Goal: Information Seeking & Learning: Understand process/instructions

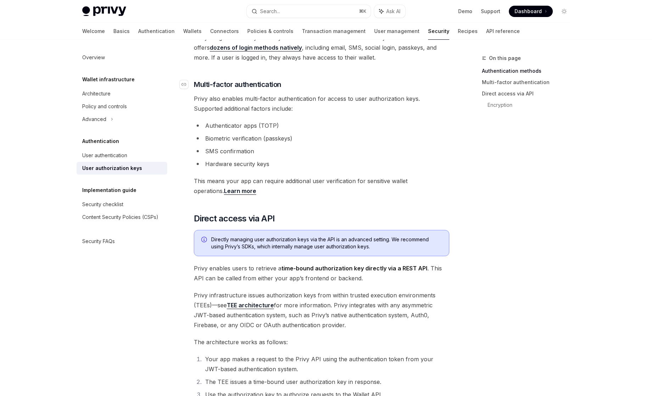
scroll to position [189, 0]
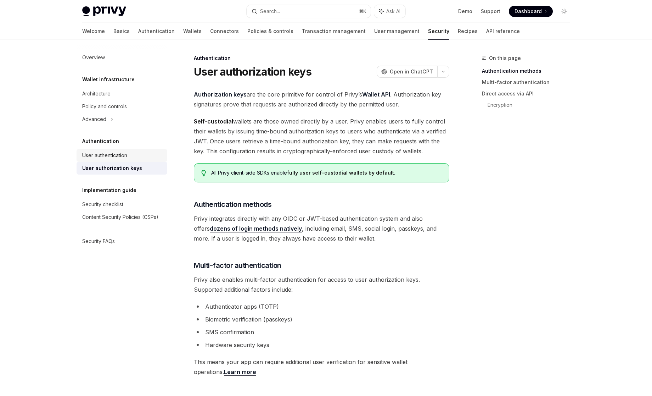
click at [127, 158] on div "User authentication" at bounding box center [104, 155] width 45 height 9
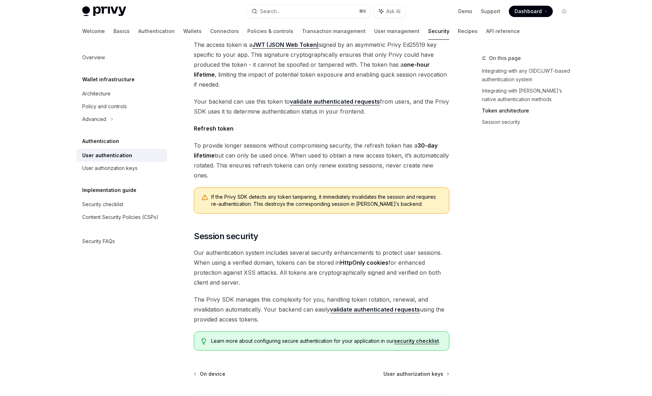
scroll to position [484, 0]
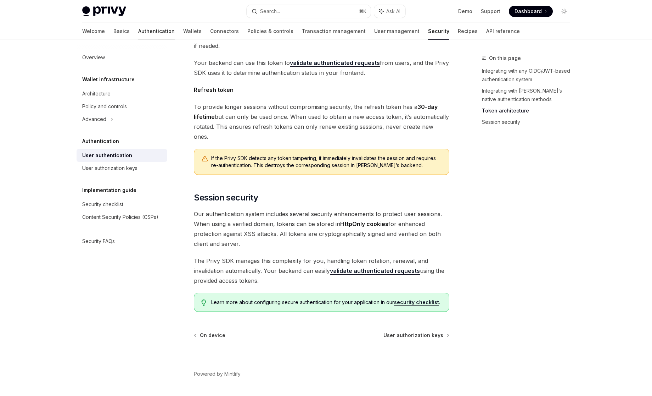
click at [138, 32] on link "Authentication" at bounding box center [156, 31] width 37 height 17
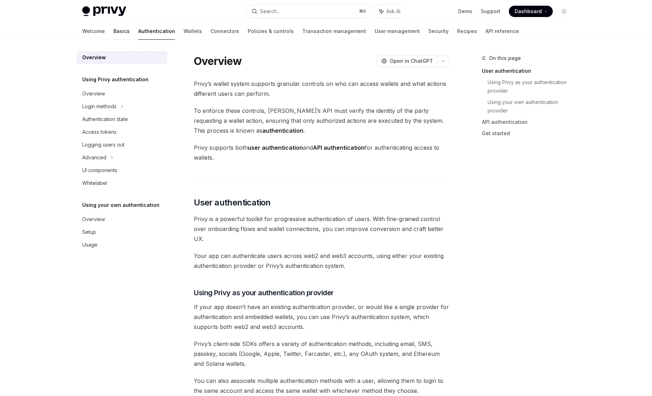
click at [113, 32] on link "Basics" at bounding box center [121, 31] width 16 height 17
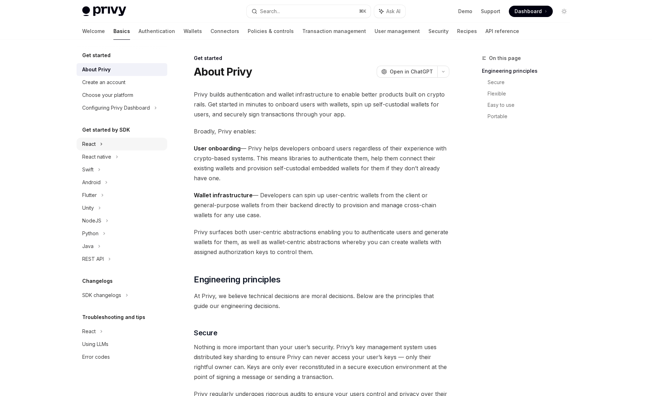
click at [107, 147] on div "React" at bounding box center [122, 144] width 91 height 13
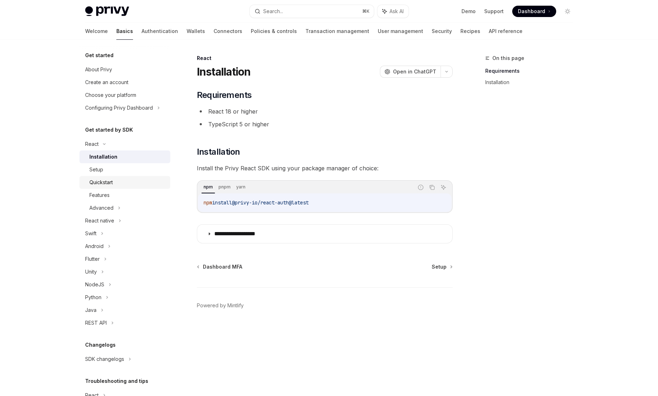
click at [122, 182] on div "Quickstart" at bounding box center [127, 182] width 77 height 9
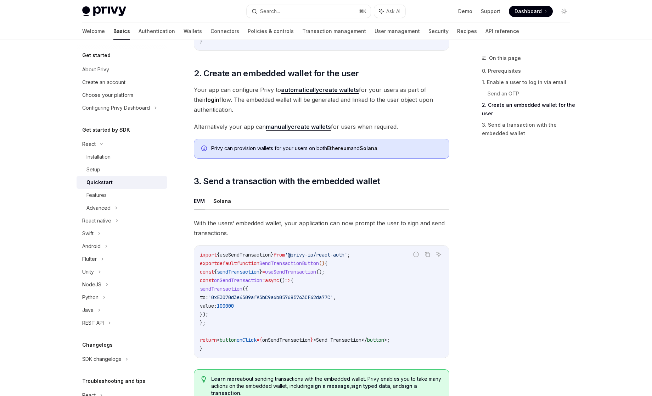
scroll to position [560, 0]
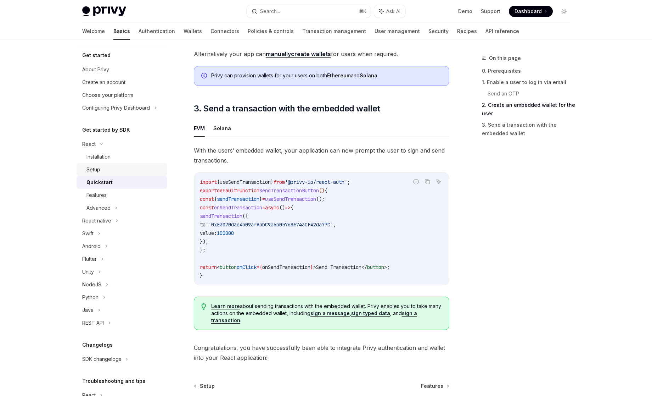
click at [126, 170] on div "Setup" at bounding box center [125, 169] width 77 height 9
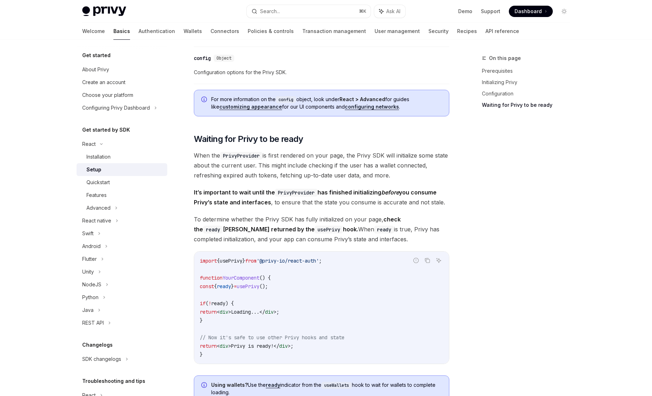
scroll to position [825, 0]
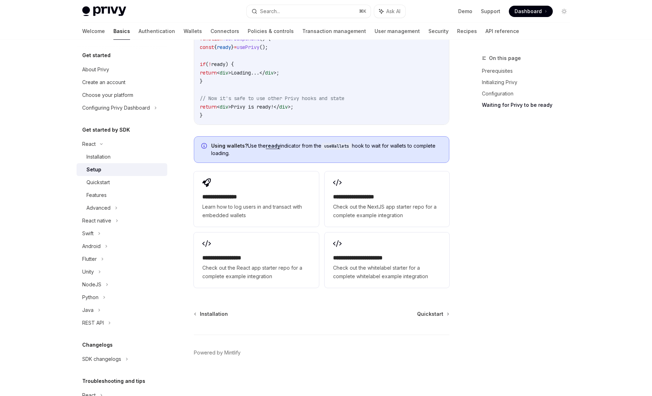
click at [126, 173] on div "Setup" at bounding box center [125, 169] width 77 height 9
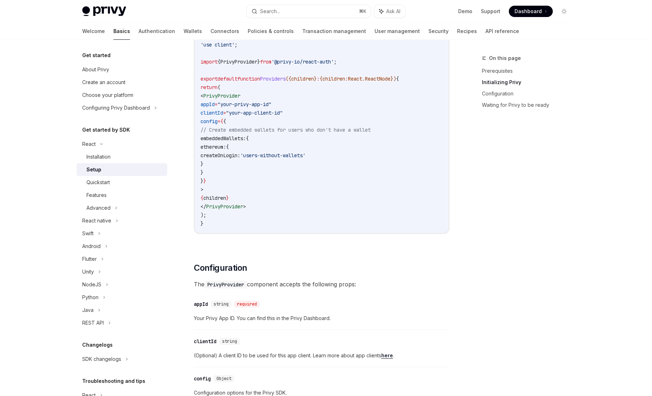
scroll to position [284, 0]
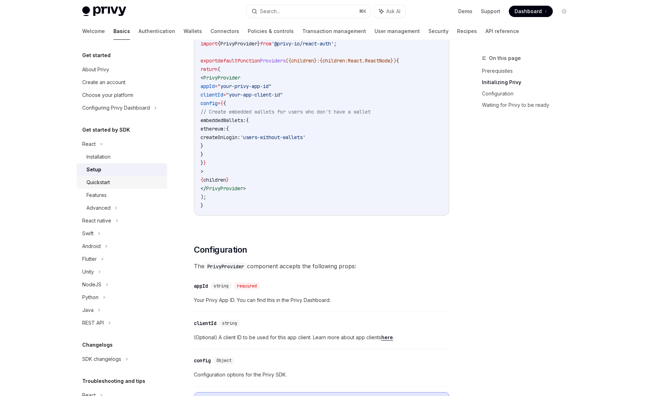
click at [117, 185] on div "Quickstart" at bounding box center [125, 182] width 77 height 9
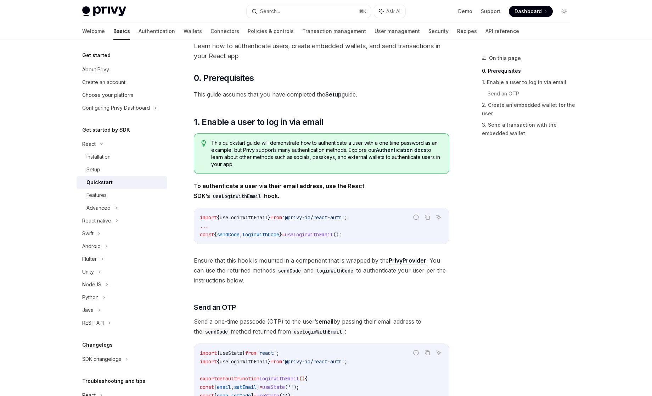
scroll to position [113, 0]
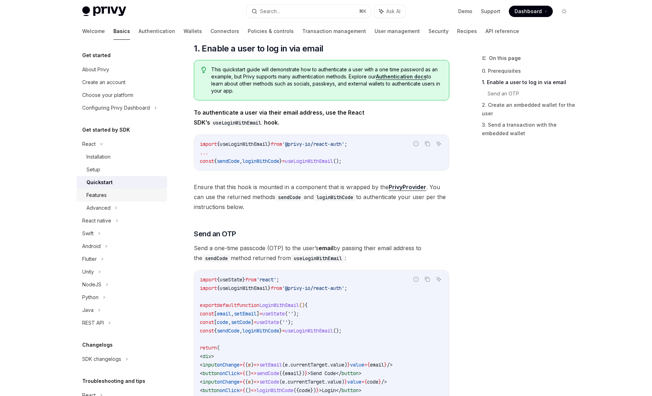
click at [118, 197] on div "Features" at bounding box center [125, 195] width 77 height 9
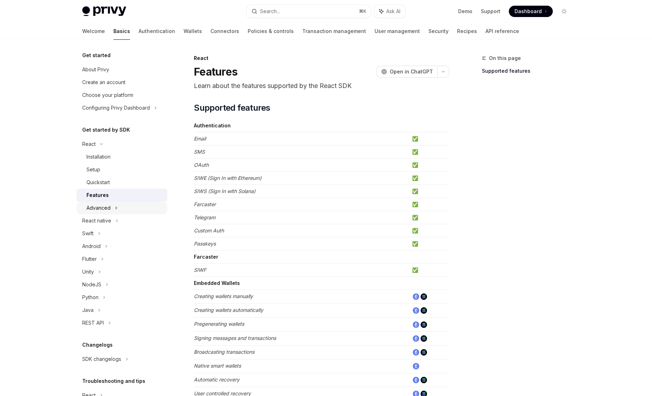
click at [121, 206] on div "Advanced" at bounding box center [122, 207] width 91 height 13
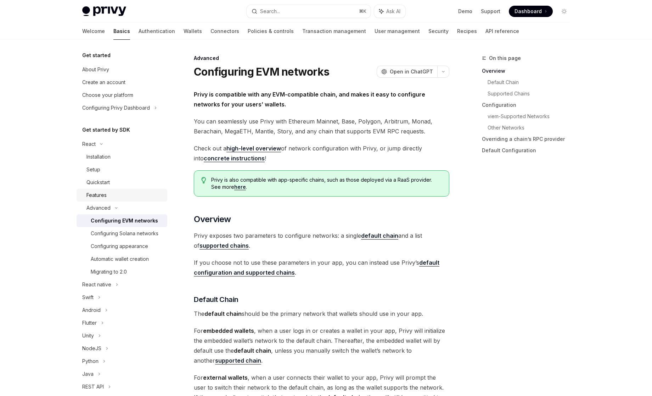
click at [120, 196] on div "Features" at bounding box center [125, 195] width 77 height 9
type textarea "*"
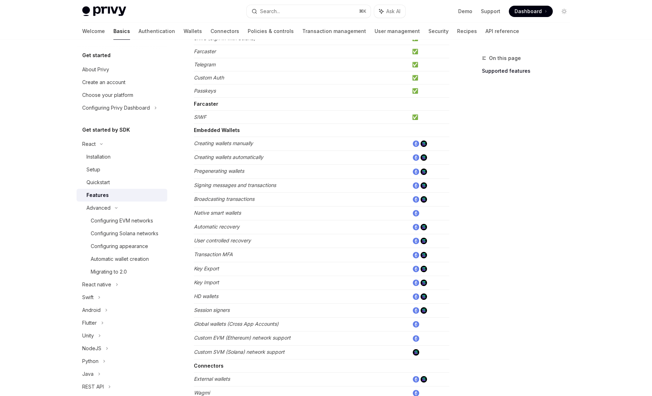
scroll to position [161, 0]
